Goal: Information Seeking & Learning: Learn about a topic

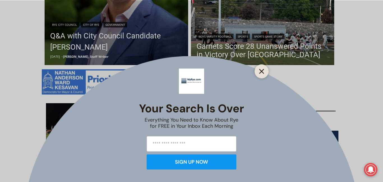
click at [260, 71] on icon "Close" at bounding box center [261, 71] width 5 height 5
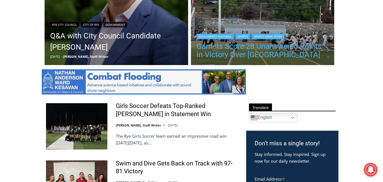
click at [267, 48] on link "Garnets Score 28 Unanswered Points in Victory Over Yorktown" at bounding box center [263, 50] width 132 height 17
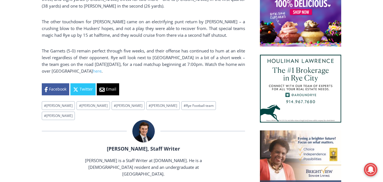
scroll to position [466, 0]
